Goal: Go to known website: Access a specific website the user already knows

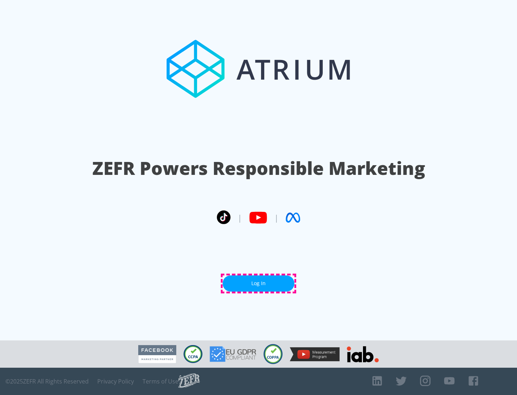
click at [258, 283] on link "Log In" at bounding box center [259, 283] width 72 height 16
